Goal: Understand process/instructions: Learn how to perform a task or action

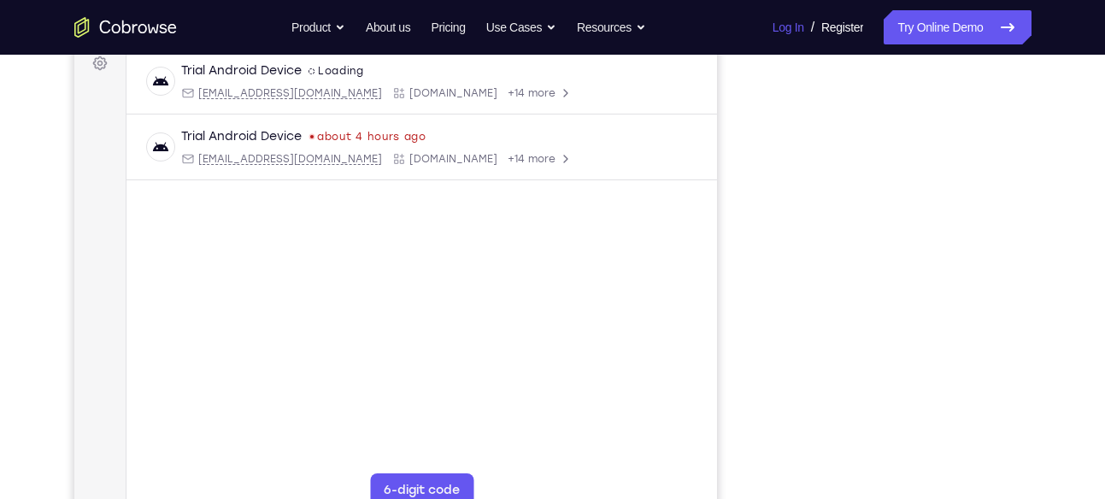
scroll to position [202, 0]
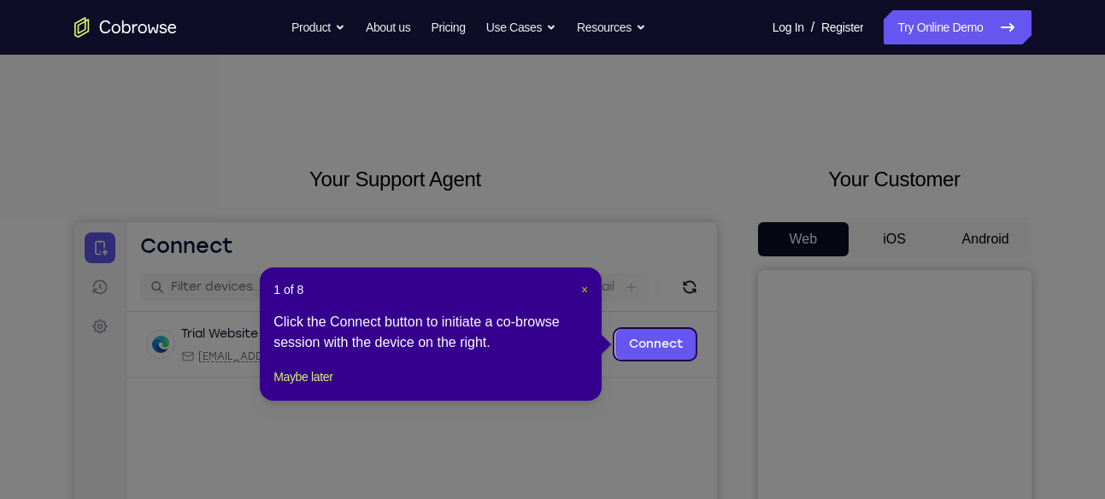
click at [586, 290] on span "×" at bounding box center [584, 290] width 7 height 14
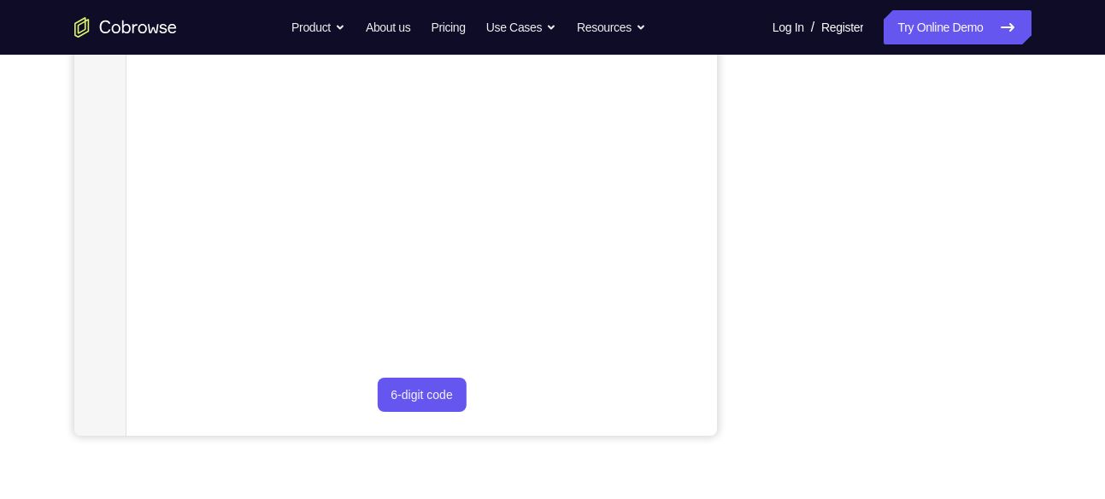
scroll to position [360, 0]
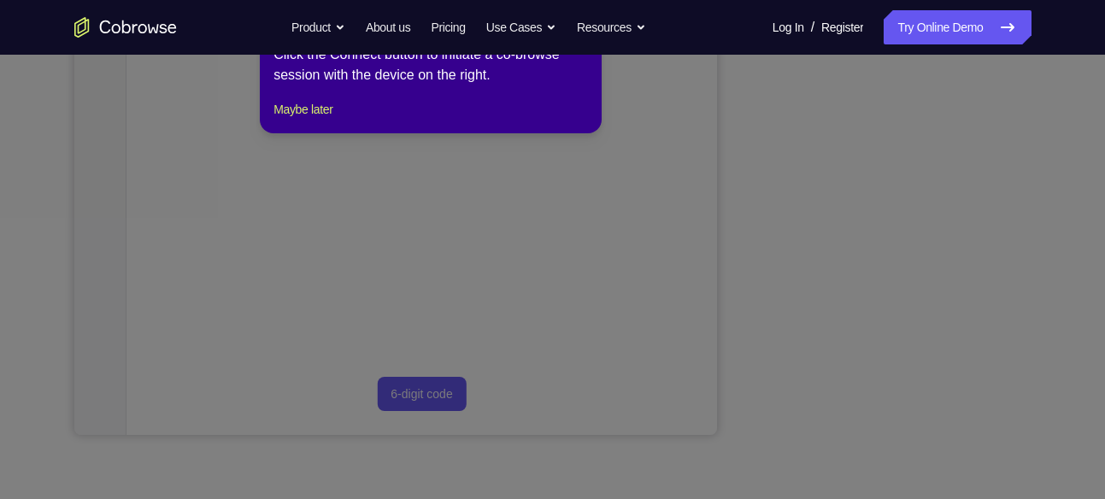
click at [898, 176] on icon at bounding box center [559, 234] width 1118 height 530
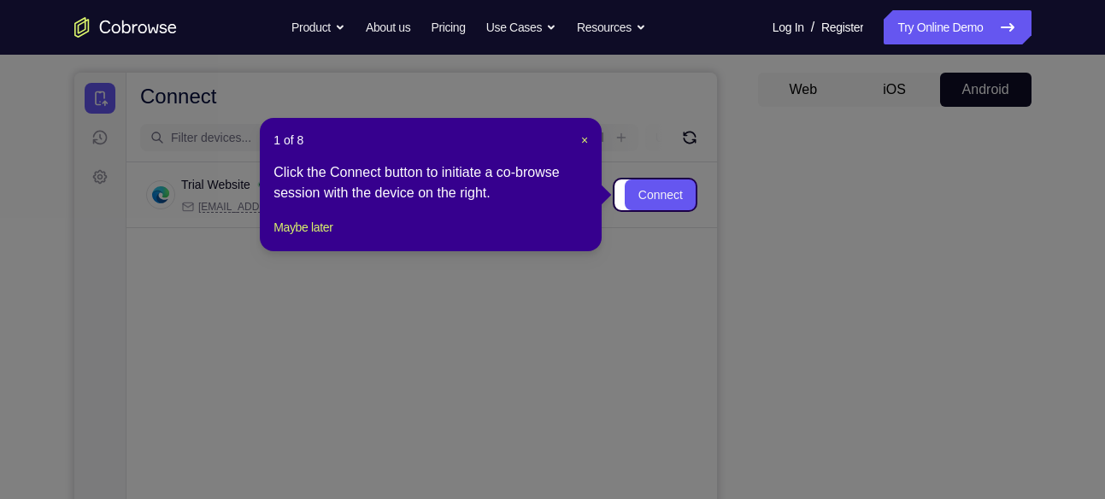
scroll to position [140, 0]
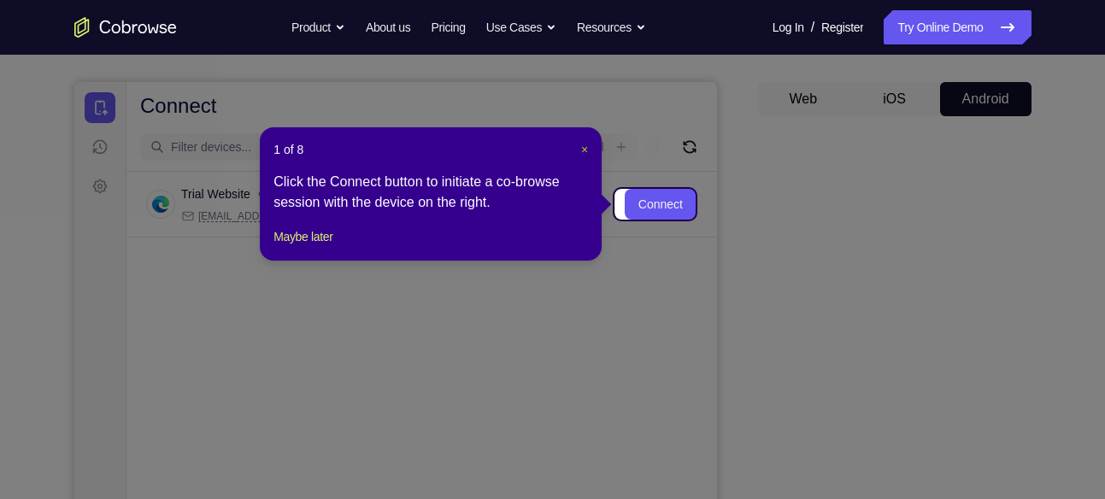
click at [581, 147] on span "×" at bounding box center [584, 150] width 7 height 14
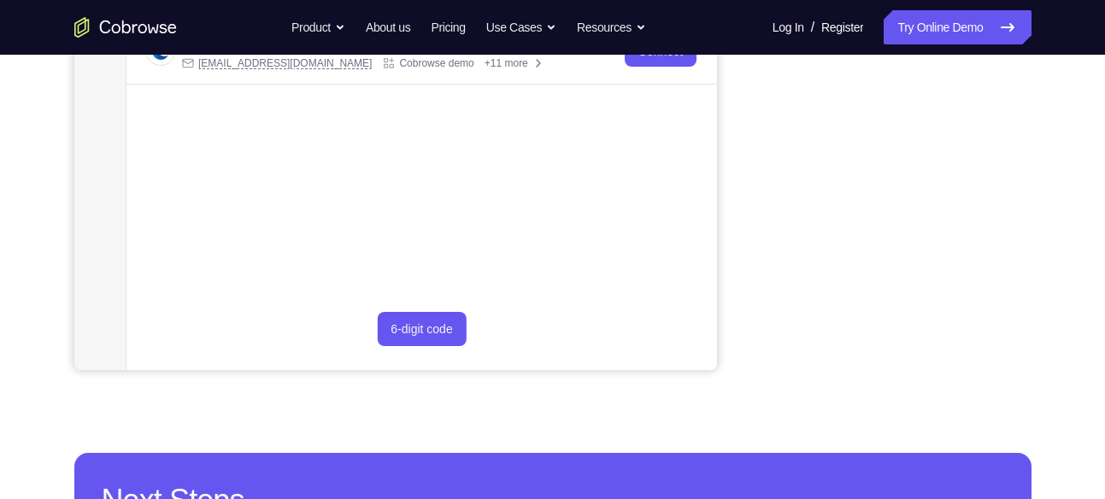
scroll to position [440, 0]
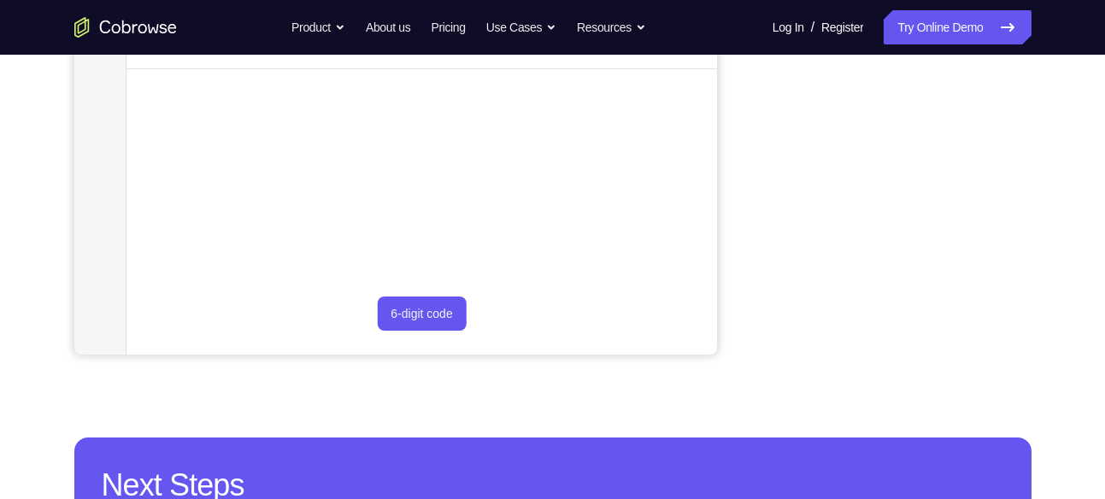
click at [1054, 200] on div "Your Support Agent Your Customer Web iOS Android Next Steps We’d be happy to gi…" at bounding box center [553, 178] width 1094 height 1127
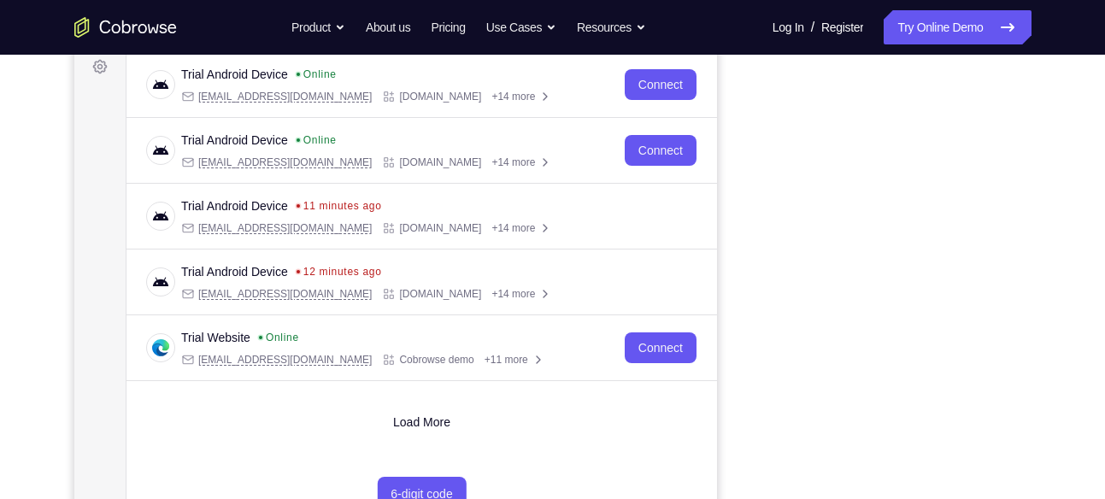
scroll to position [261, 0]
click at [1054, 238] on div "Your Support Agent Your Customer Web iOS Android Next Steps We’d be happy to gi…" at bounding box center [553, 357] width 1094 height 1127
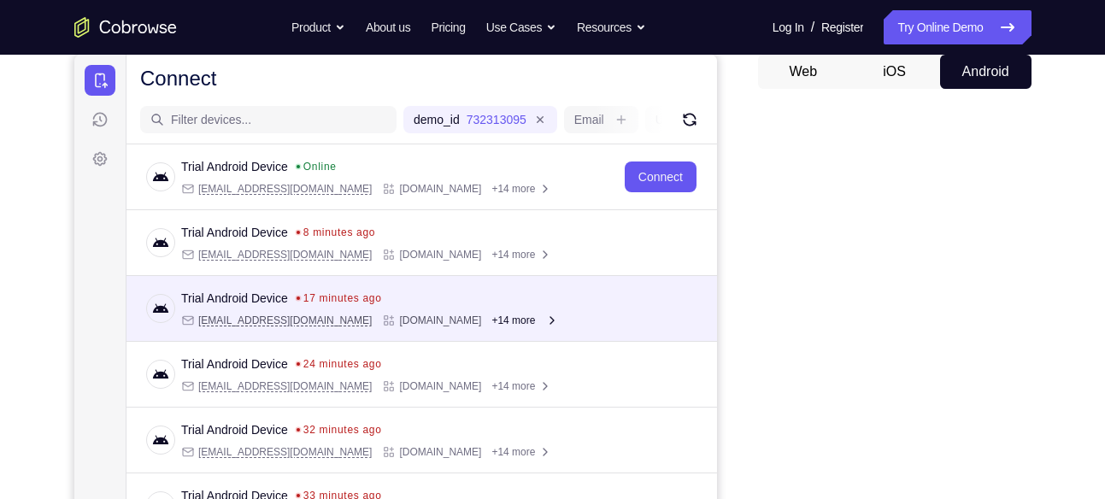
scroll to position [168, 0]
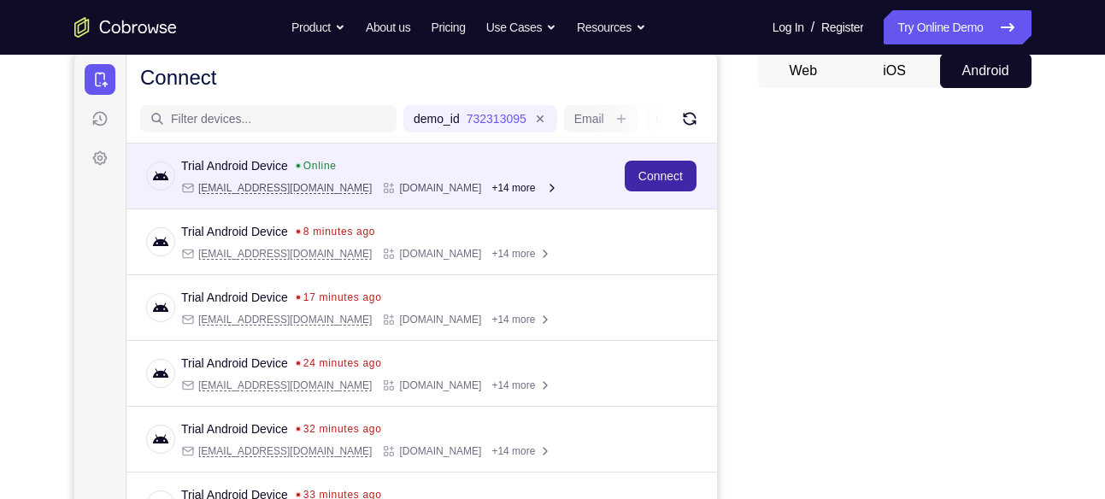
click at [678, 183] on link "Connect" at bounding box center [660, 176] width 72 height 31
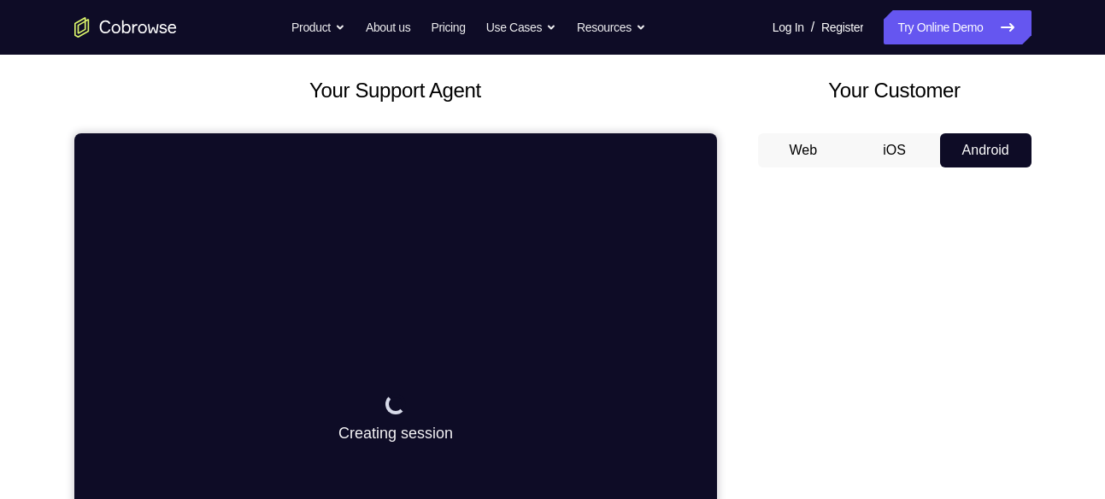
scroll to position [36, 0]
